Goal: Task Accomplishment & Management: Use online tool/utility

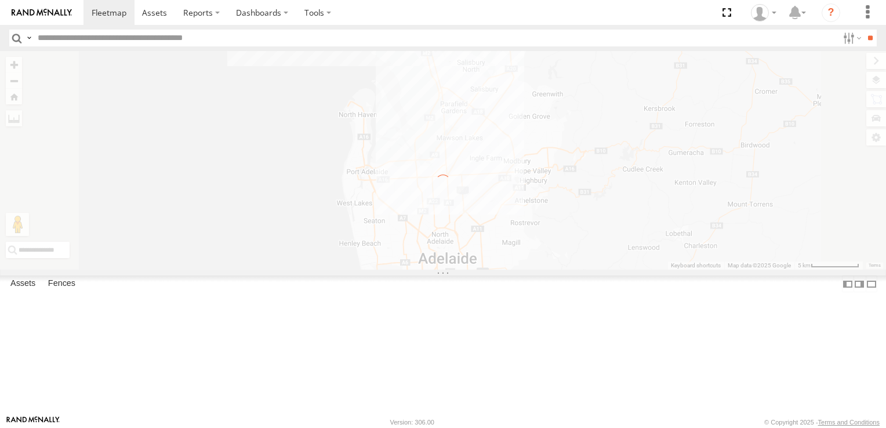
click at [0, 0] on div at bounding box center [0, 0] width 0 height 0
click at [0, 0] on label "×" at bounding box center [0, 0] width 0 height 0
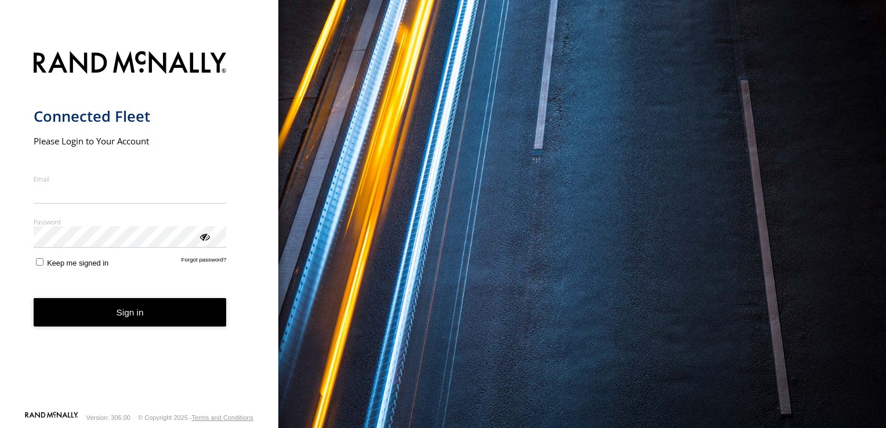
type input "**********"
click at [146, 320] on button "Sign in" at bounding box center [130, 312] width 193 height 28
click at [142, 312] on button "Sign in" at bounding box center [130, 312] width 193 height 28
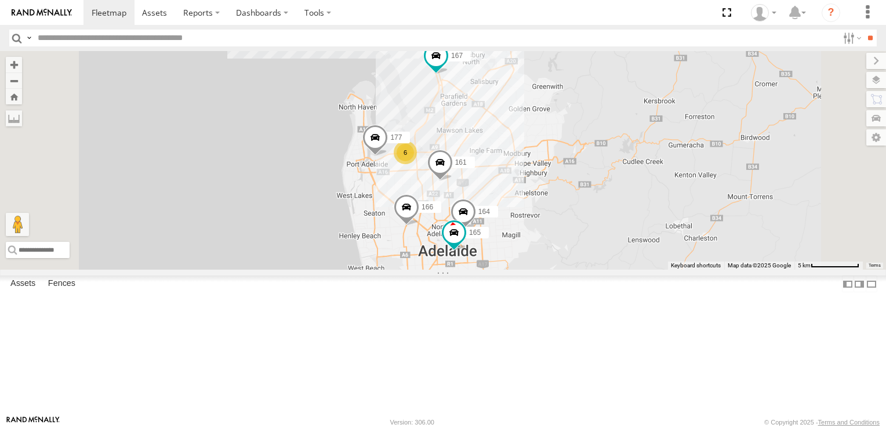
click at [417, 164] on div "6" at bounding box center [405, 152] width 23 height 23
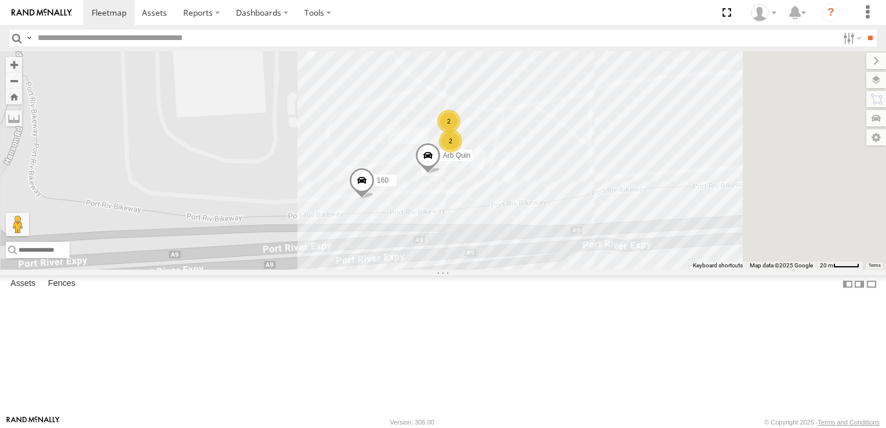
click at [375, 198] on span at bounding box center [362, 182] width 26 height 31
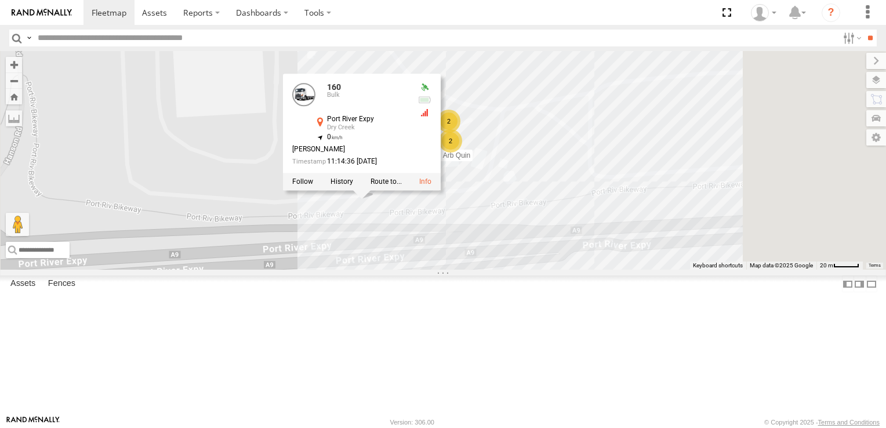
click at [531, 270] on div "160 Arb Quin 2 2 160 Bulk [GEOGRAPHIC_DATA] -34.8331 , 138.54918 0 [PERSON_NAME…" at bounding box center [443, 160] width 886 height 219
